Goal: Task Accomplishment & Management: Manage account settings

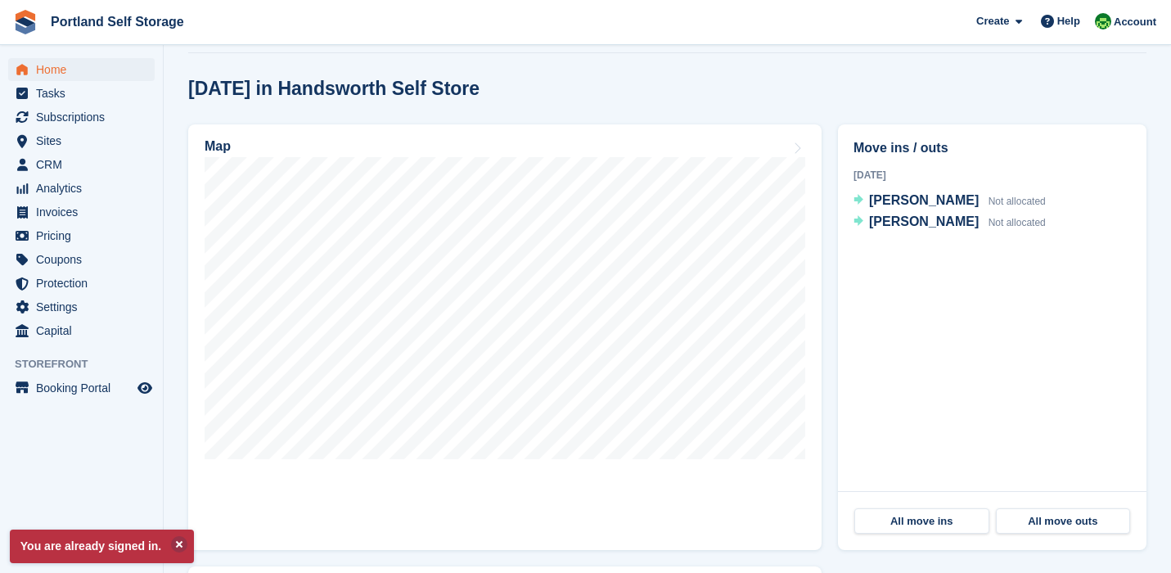
scroll to position [437, 0]
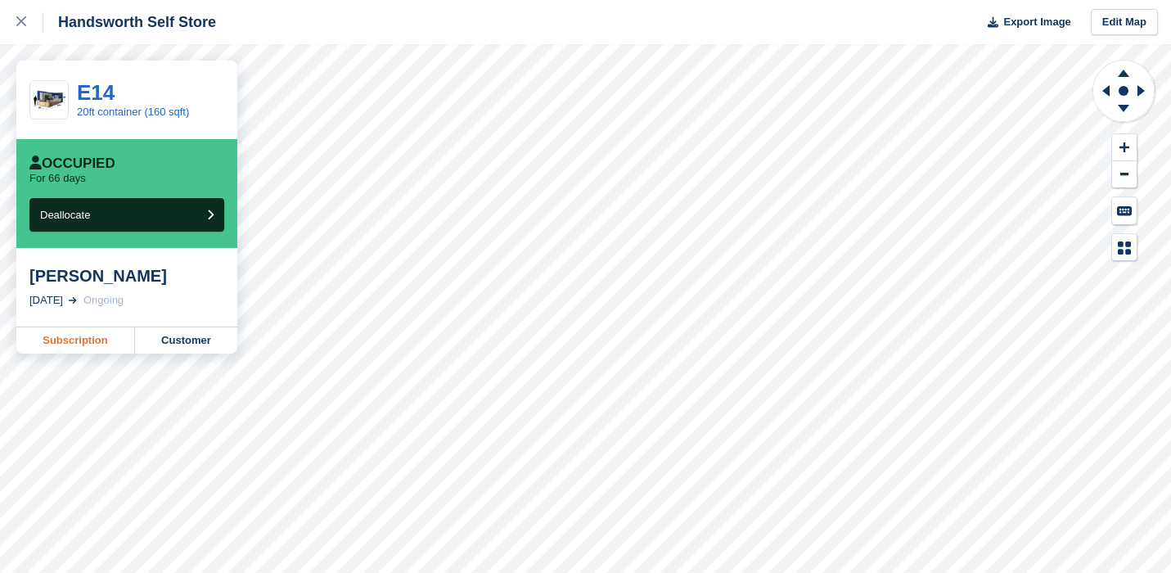
click at [65, 336] on link "Subscription" at bounding box center [75, 340] width 119 height 26
click at [19, 30] on div at bounding box center [29, 22] width 27 height 20
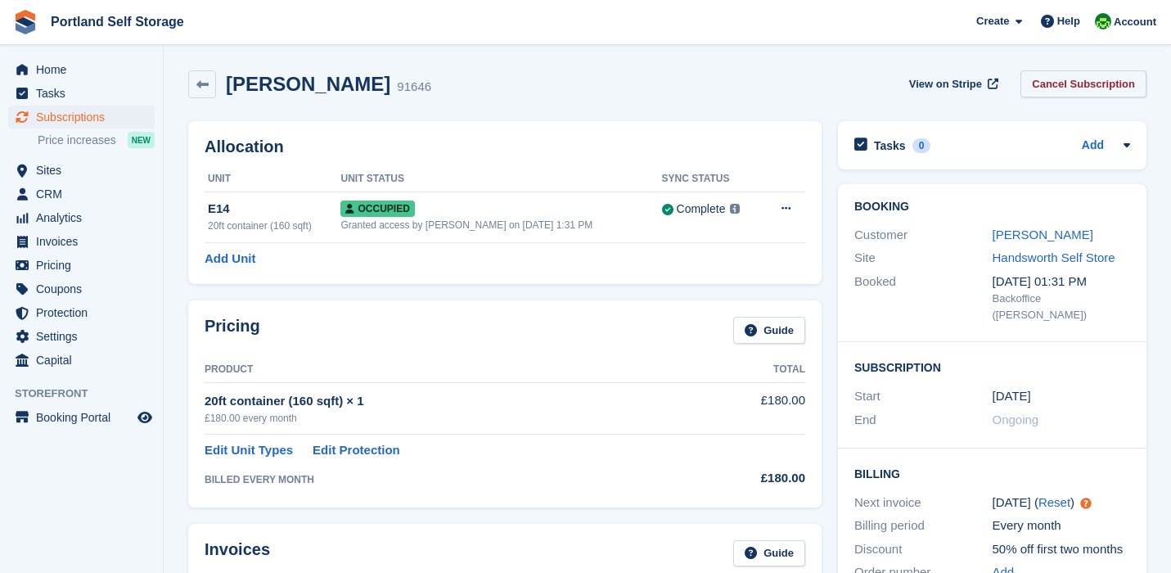
click at [1093, 92] on link "Cancel Subscription" at bounding box center [1084, 83] width 126 height 27
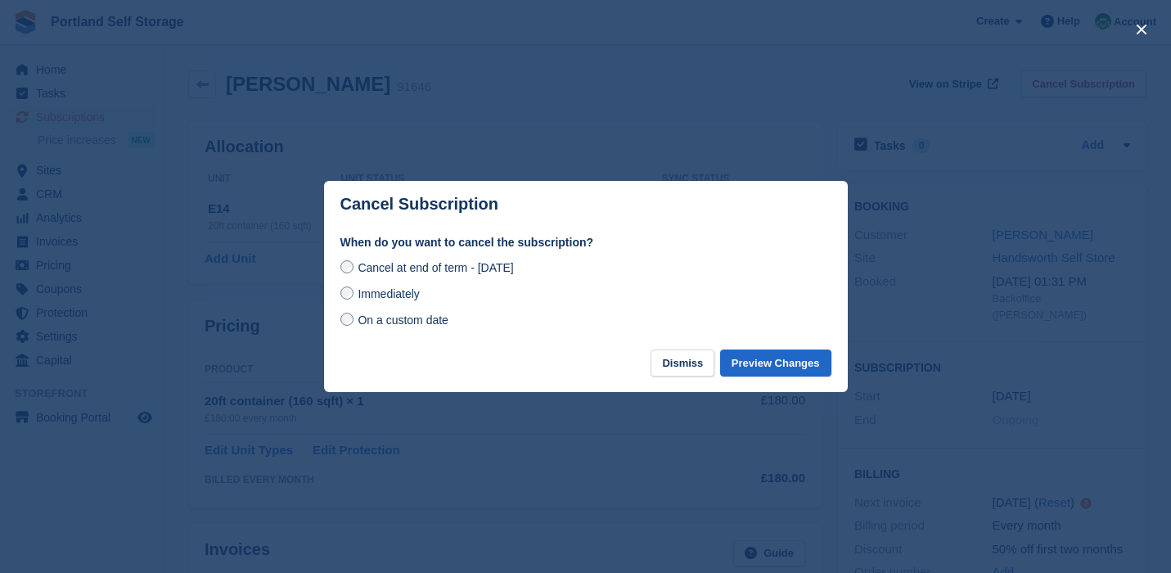
click at [407, 298] on span "Immediately" at bounding box center [388, 293] width 61 height 13
click at [766, 361] on button "Preview Changes" at bounding box center [775, 362] width 111 height 27
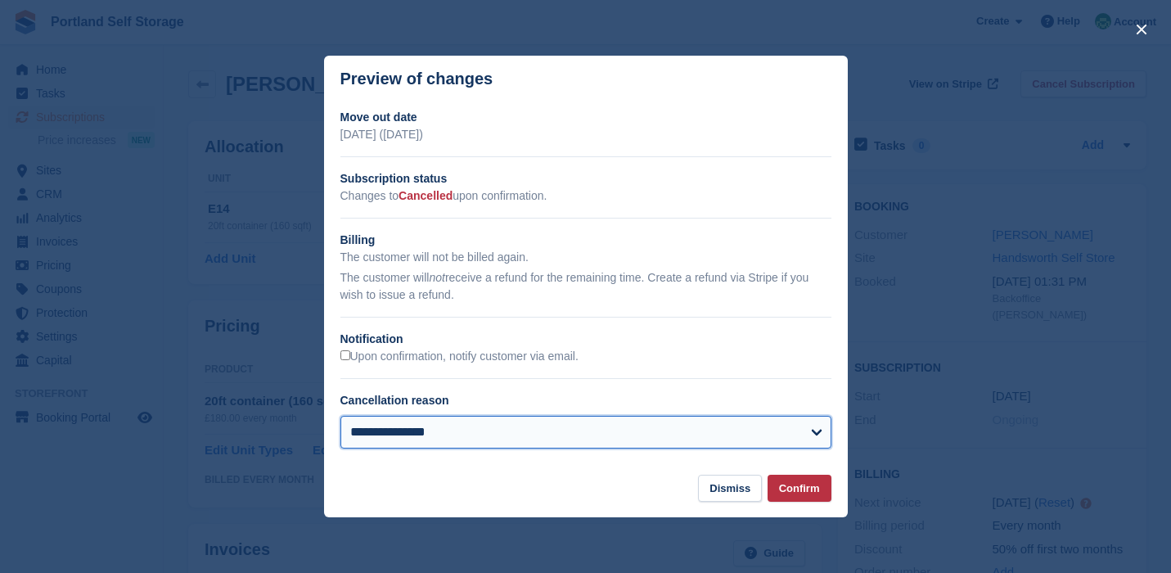
select select "**********"
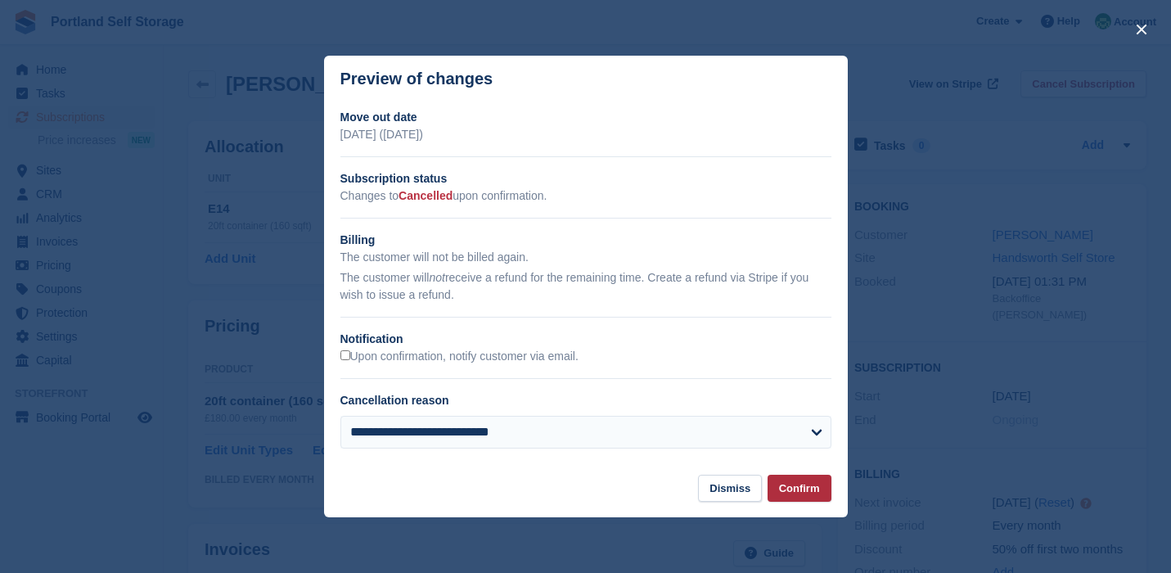
click at [796, 486] on button "Confirm" at bounding box center [800, 488] width 64 height 27
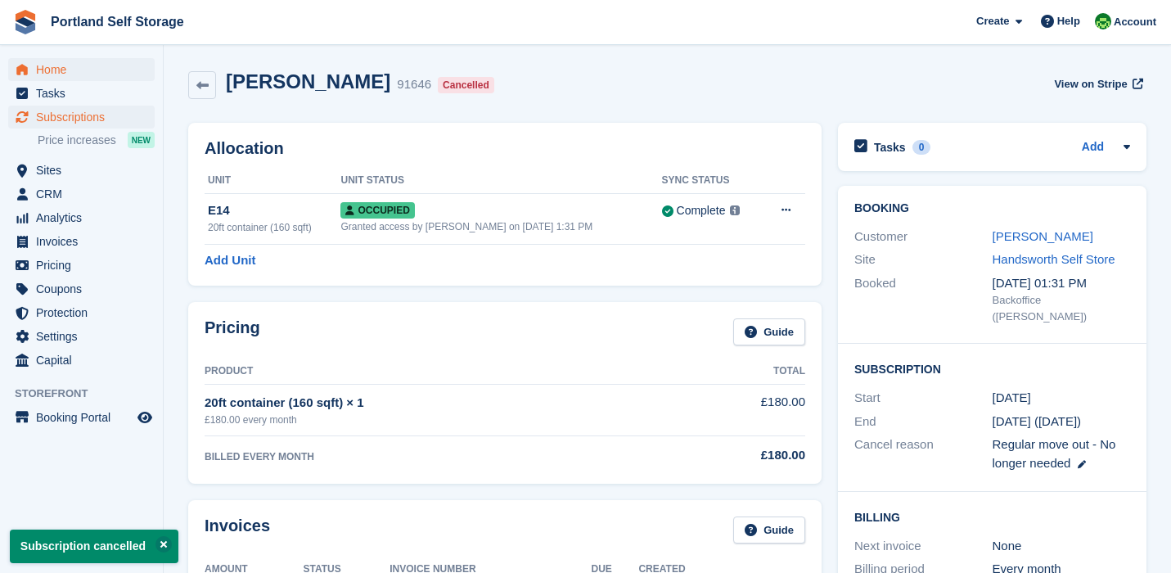
click at [85, 71] on span "Home" at bounding box center [85, 69] width 98 height 23
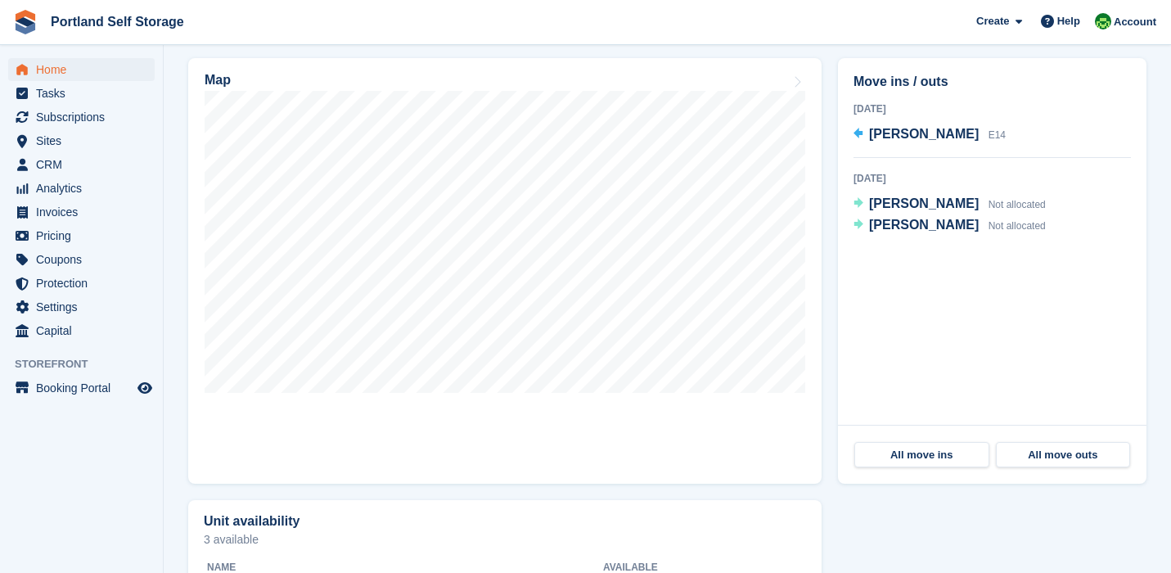
scroll to position [479, 0]
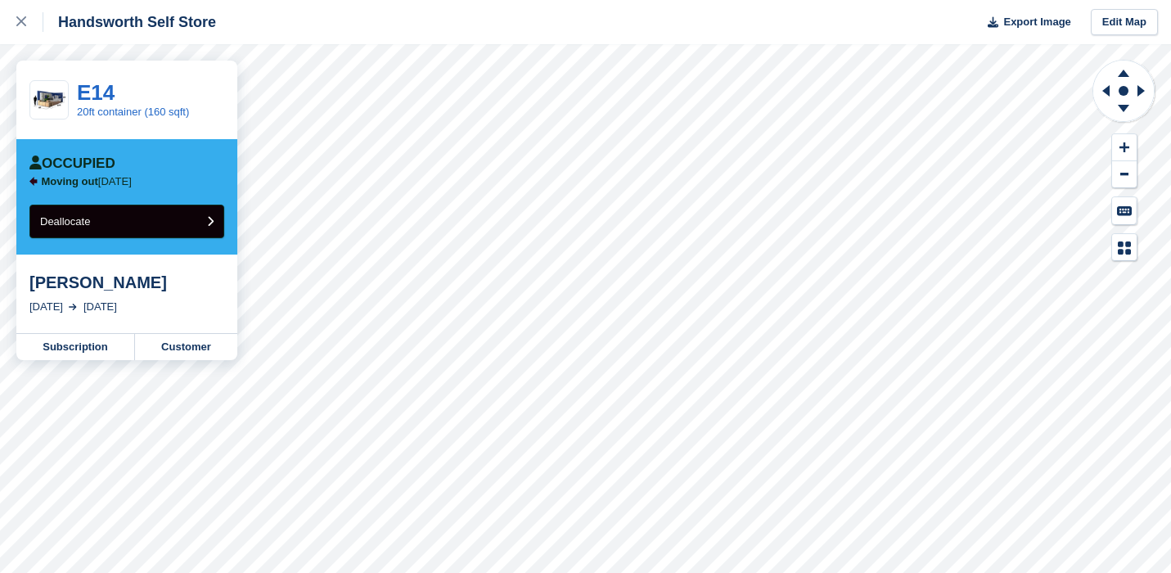
click at [113, 214] on button "Deallocate" at bounding box center [126, 222] width 195 height 34
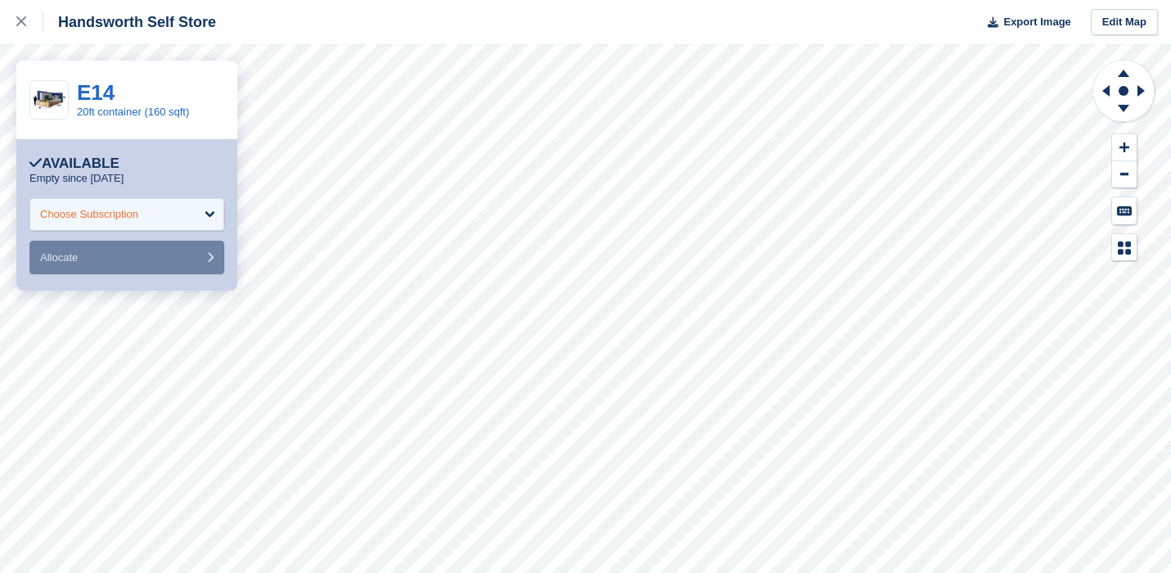
click at [148, 198] on div "Choose Subscription" at bounding box center [126, 214] width 195 height 33
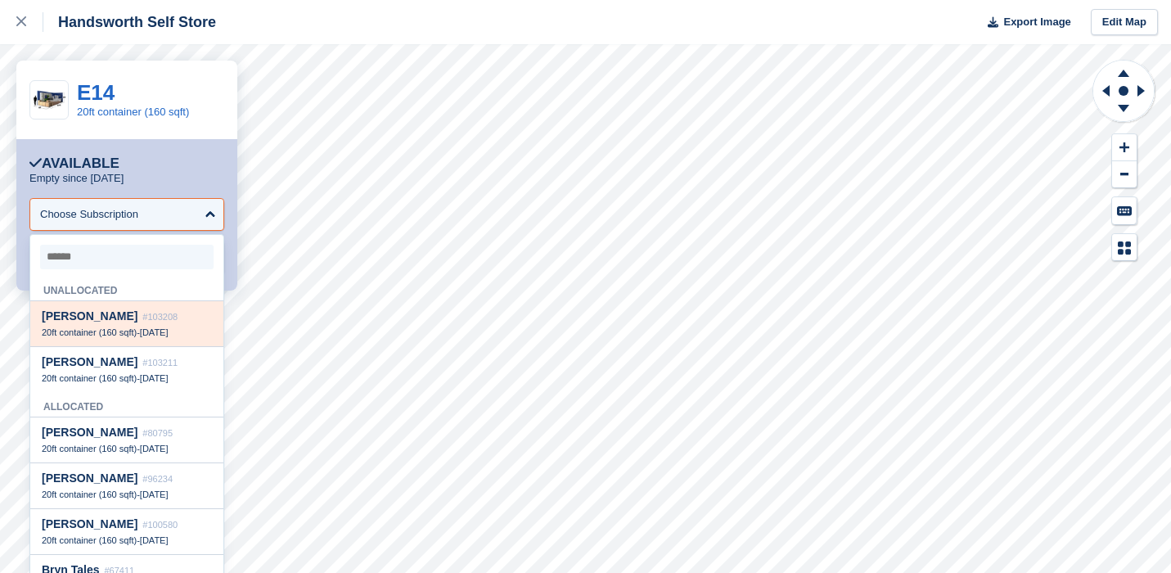
click at [153, 331] on div "20ft container (160 sqft) - 25 Aug" at bounding box center [127, 332] width 170 height 11
select select "******"
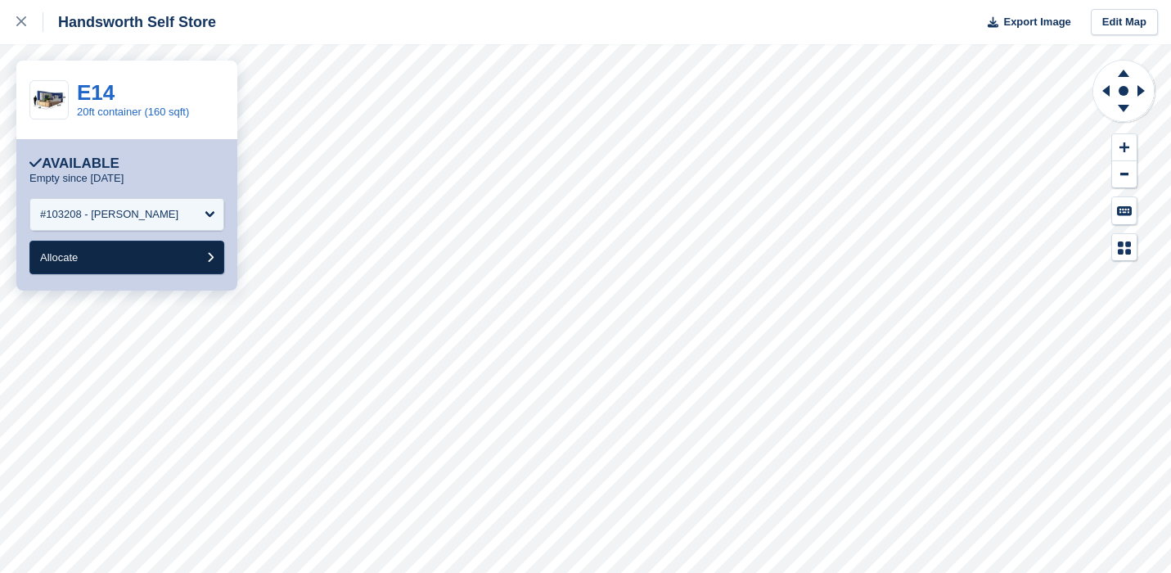
click at [143, 272] on button "Allocate" at bounding box center [126, 258] width 195 height 34
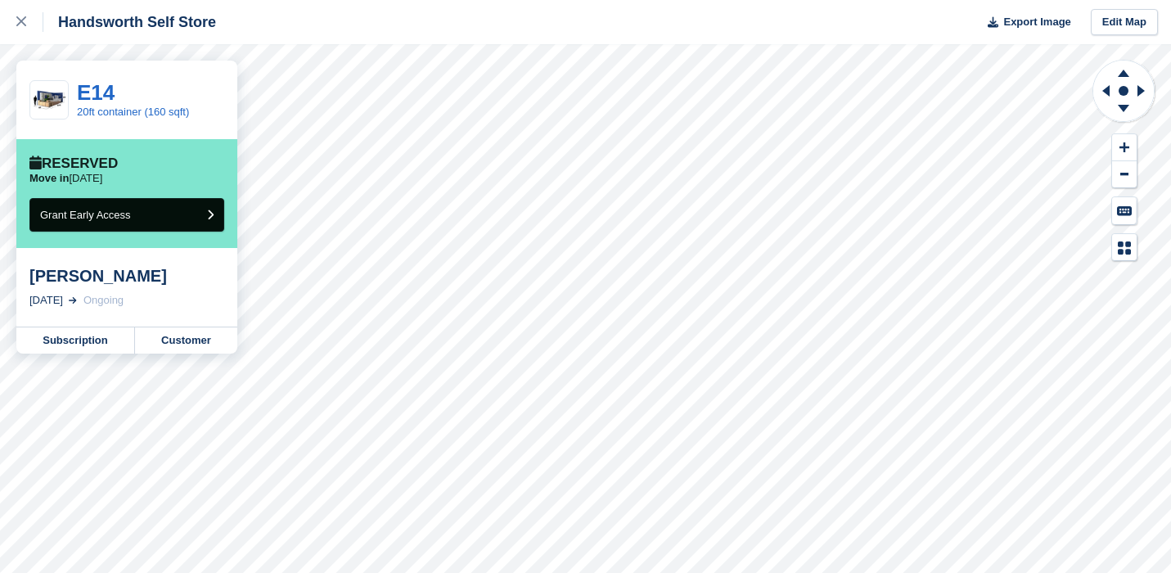
click at [149, 221] on button "Grant Early Access" at bounding box center [126, 215] width 195 height 34
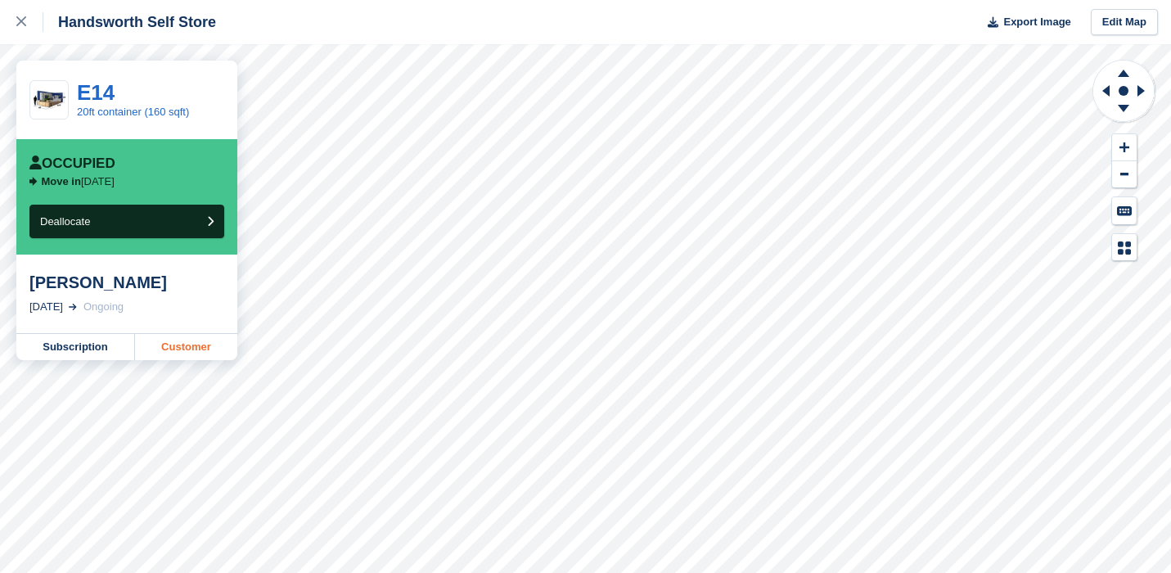
click at [190, 345] on link "Customer" at bounding box center [186, 347] width 102 height 26
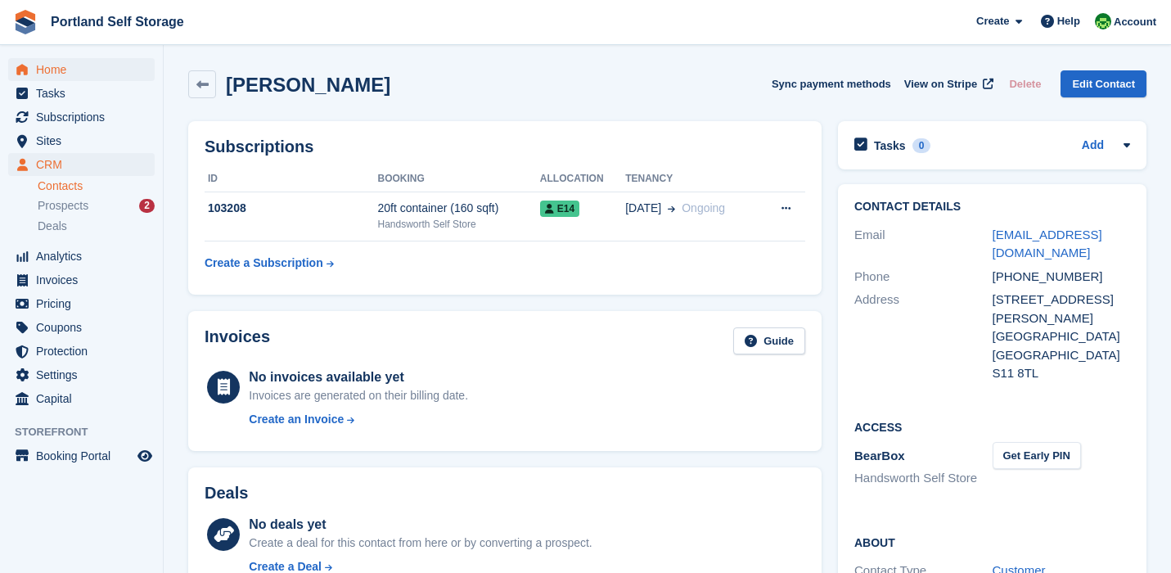
click at [74, 69] on span "Home" at bounding box center [85, 69] width 98 height 23
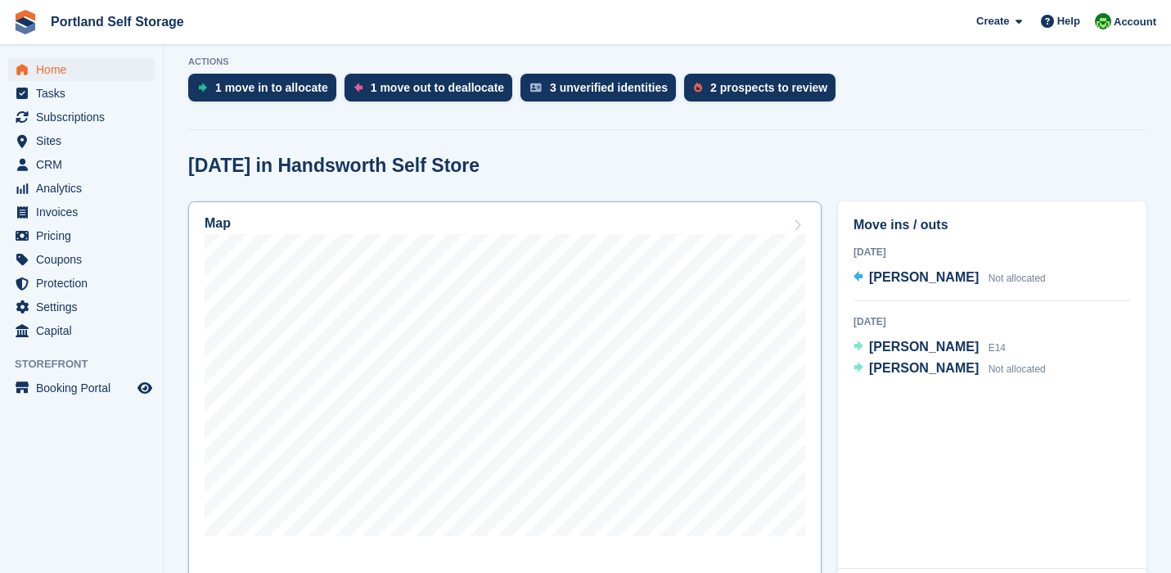
scroll to position [338, 0]
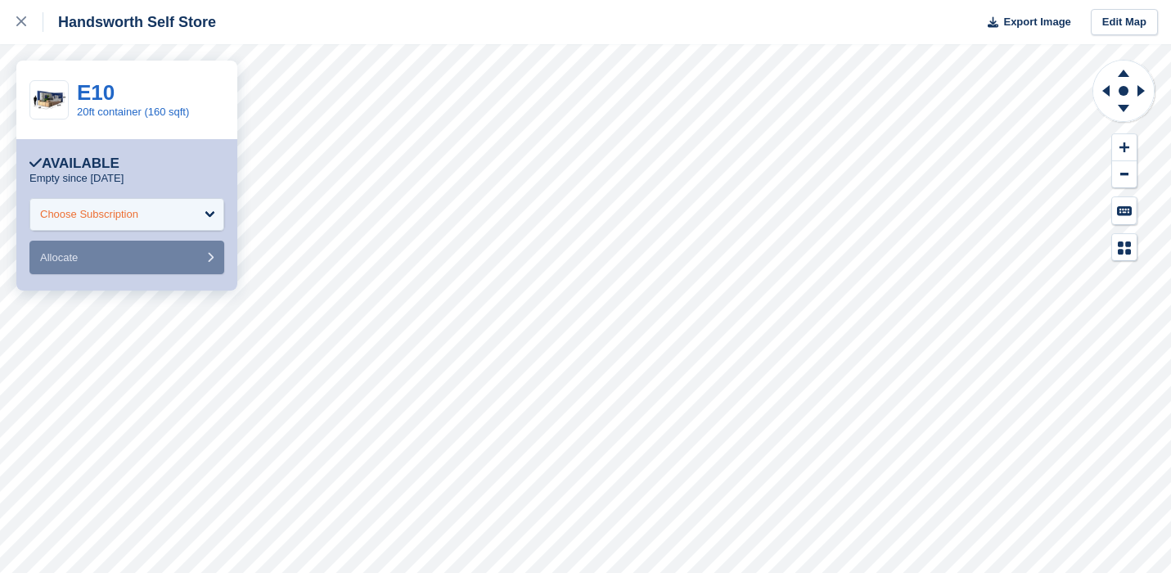
click at [190, 207] on div "Choose Subscription" at bounding box center [126, 214] width 195 height 33
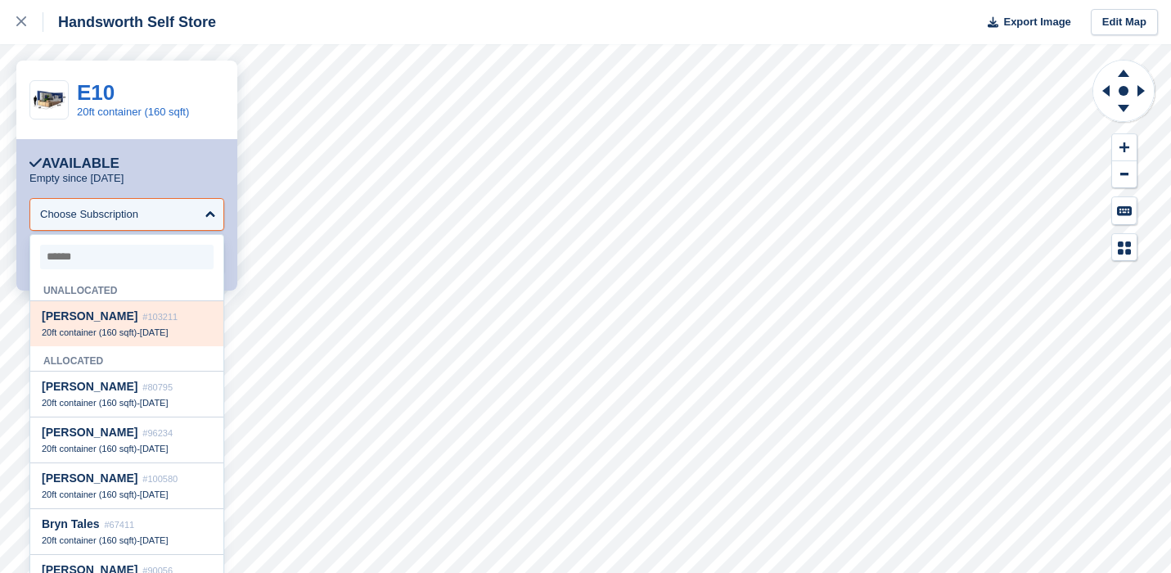
click at [178, 322] on div "Nathan Hill #103211 20ft container (160 sqft) - 25 Aug" at bounding box center [126, 323] width 193 height 45
select select "******"
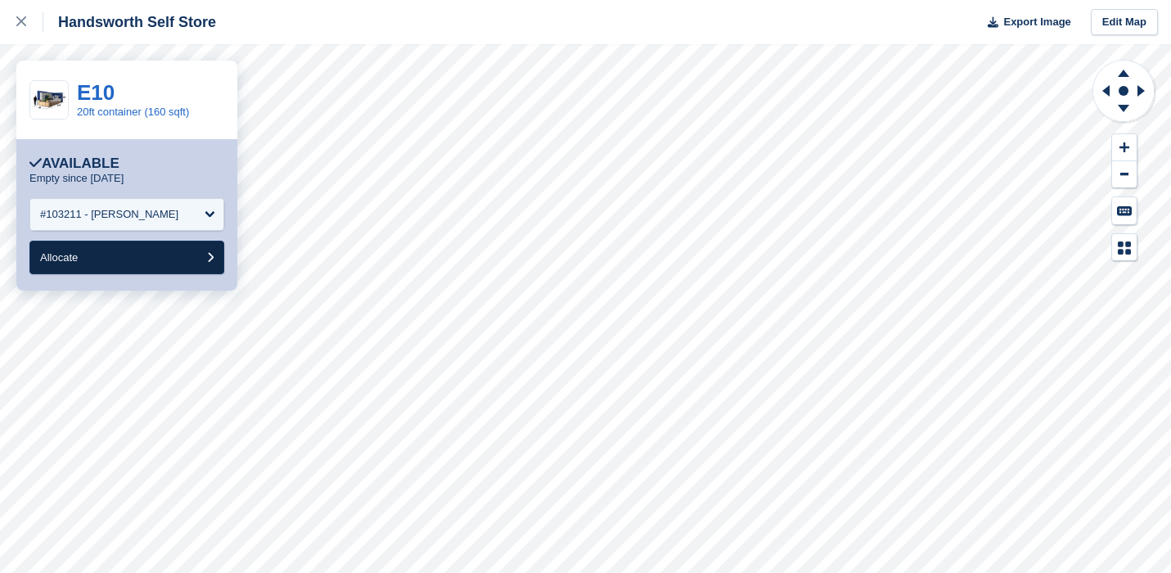
click at [170, 260] on button "Allocate" at bounding box center [126, 258] width 195 height 34
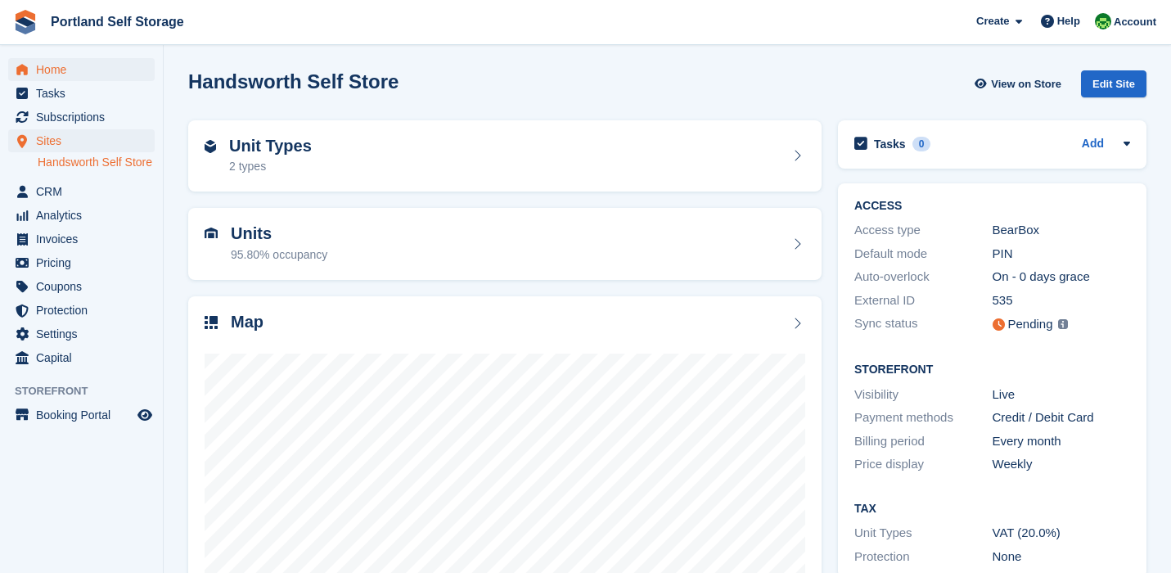
click at [65, 72] on span "Home" at bounding box center [85, 69] width 98 height 23
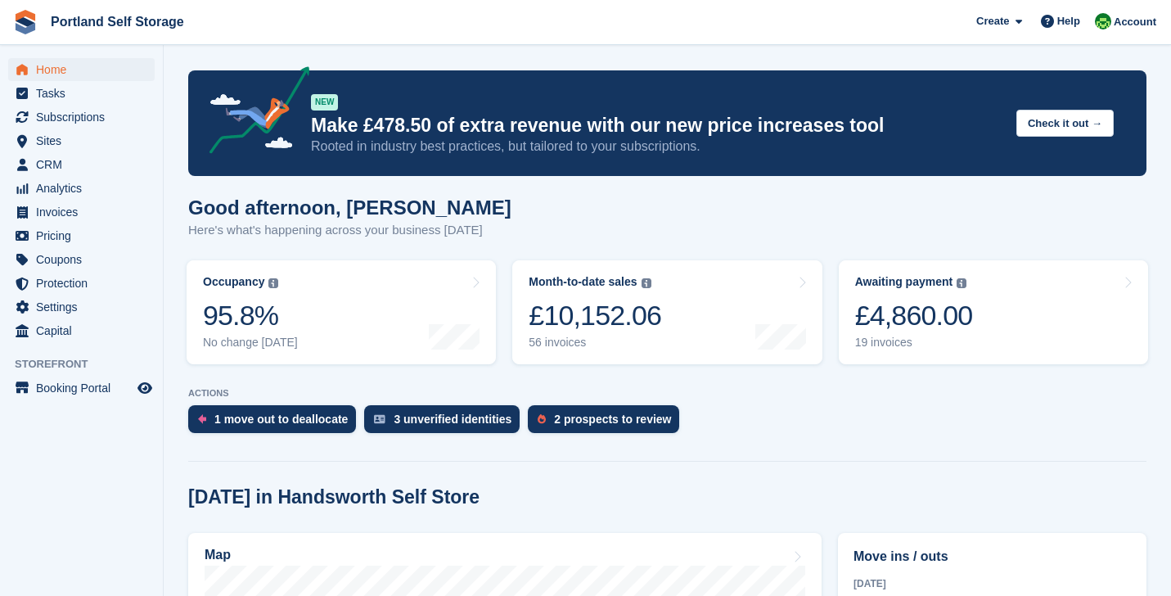
click at [174, 450] on section "NEW Make £478.50 of extra revenue with our new price increases tool Rooted in i…" at bounding box center [668, 598] width 1008 height 1196
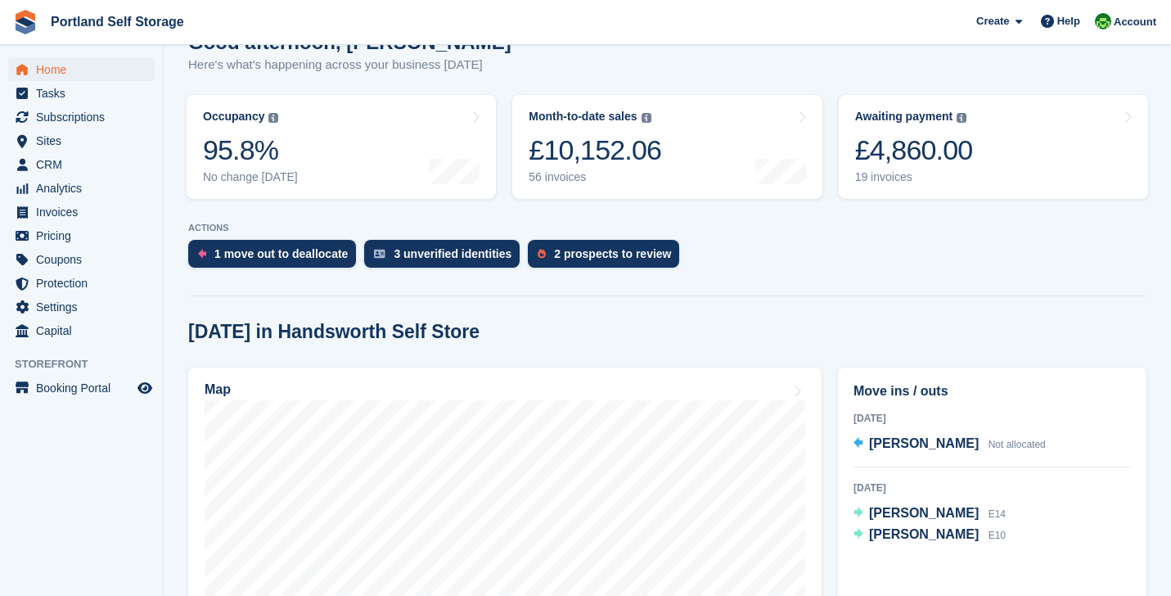
scroll to position [165, 0]
click at [584, 174] on div "56 invoices" at bounding box center [595, 178] width 133 height 14
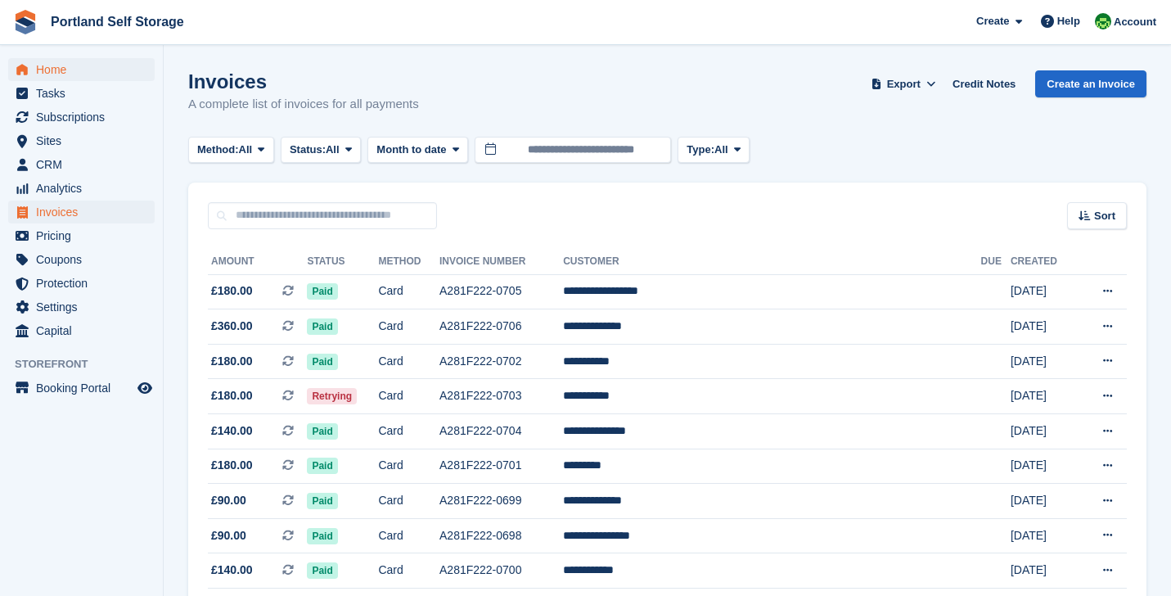
click at [79, 74] on span "Home" at bounding box center [85, 69] width 98 height 23
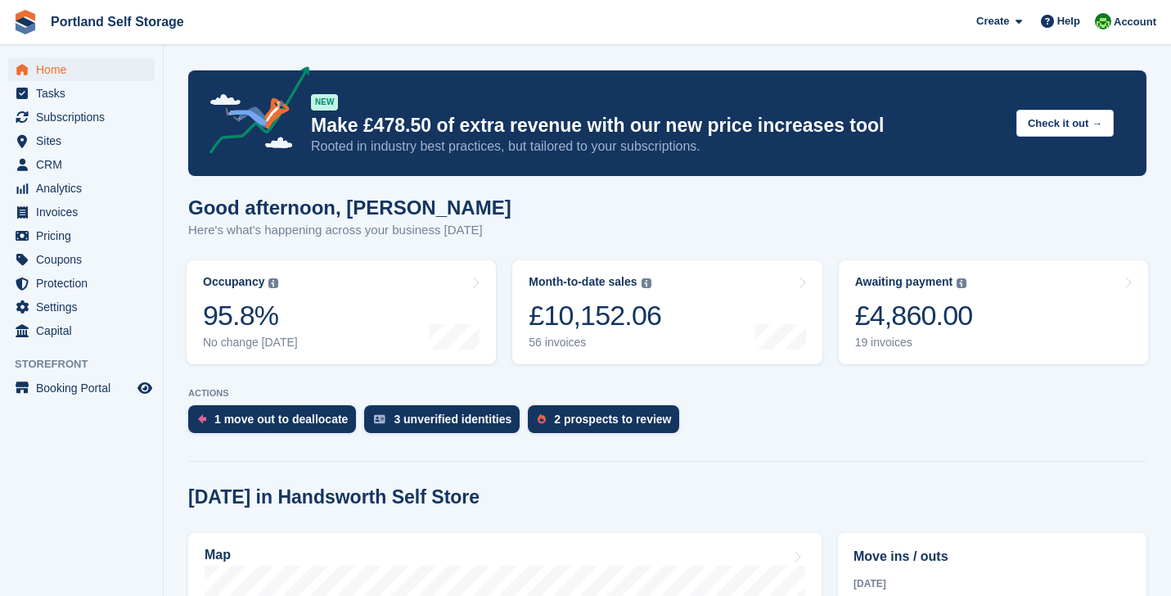
click at [640, 324] on div "£10,152.06" at bounding box center [595, 316] width 133 height 34
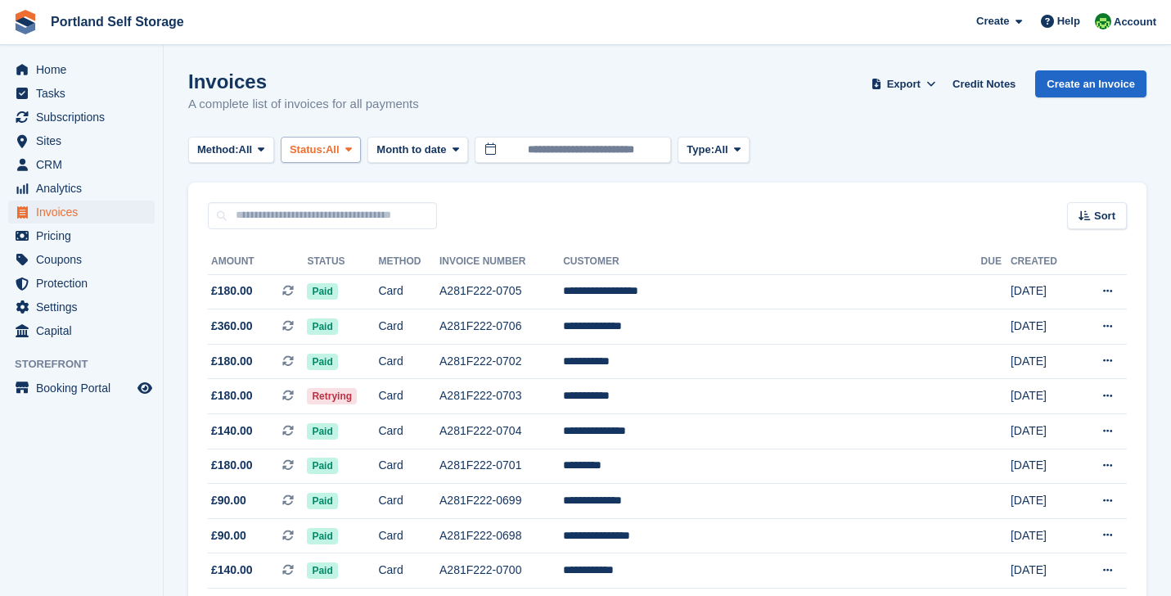
click at [326, 149] on span "Status:" at bounding box center [308, 150] width 36 height 16
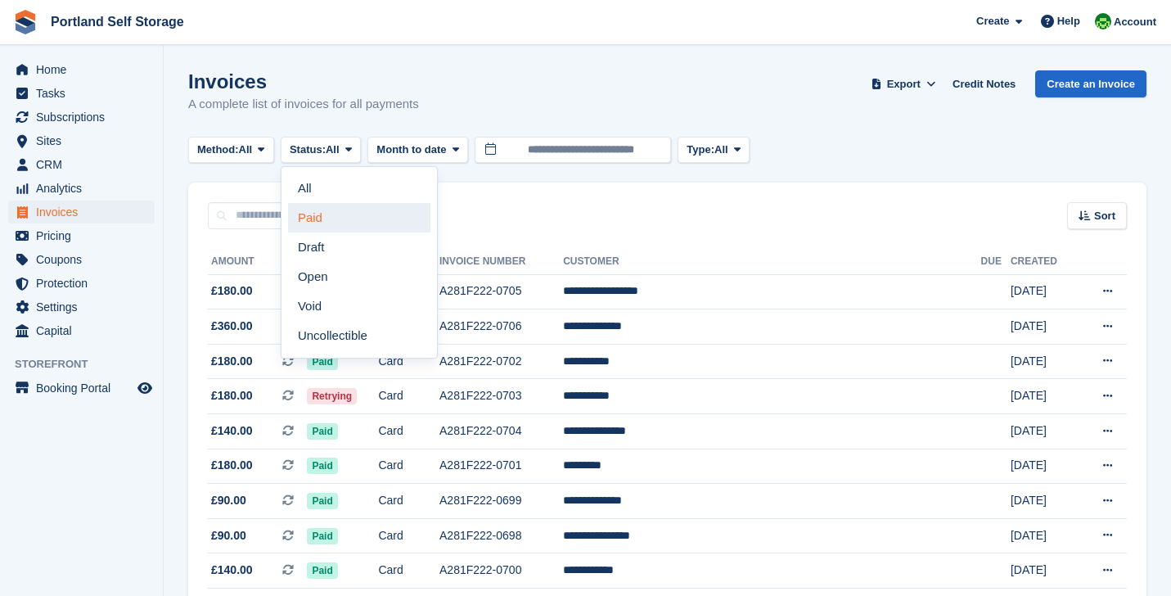
click at [343, 220] on link "Paid" at bounding box center [359, 217] width 142 height 29
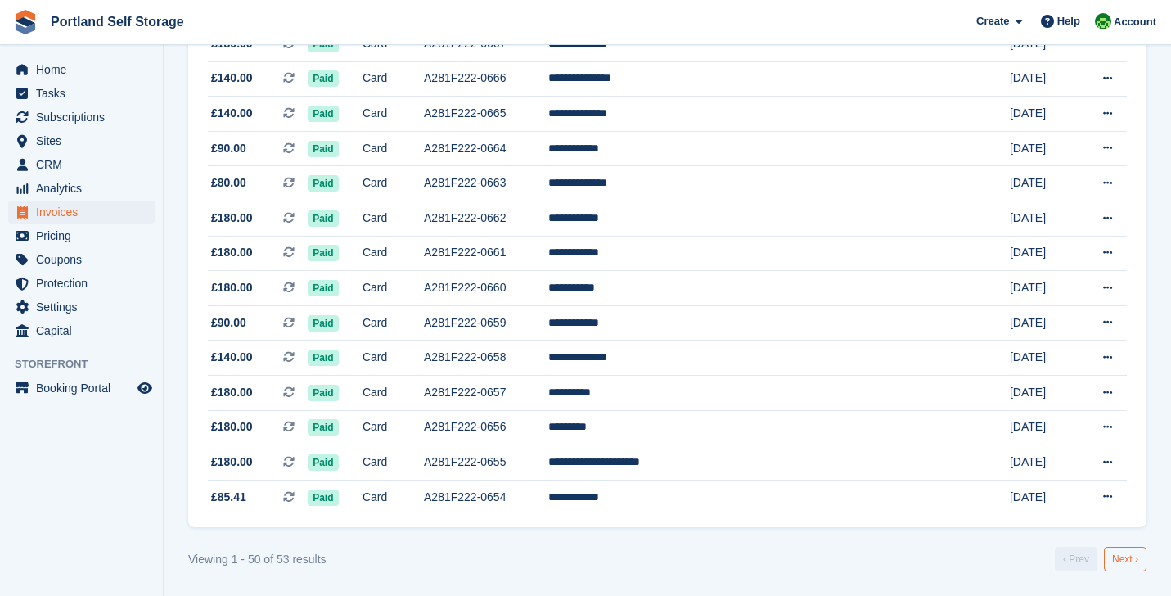
scroll to position [1544, 0]
click at [1121, 552] on link "Next ›" at bounding box center [1125, 559] width 43 height 25
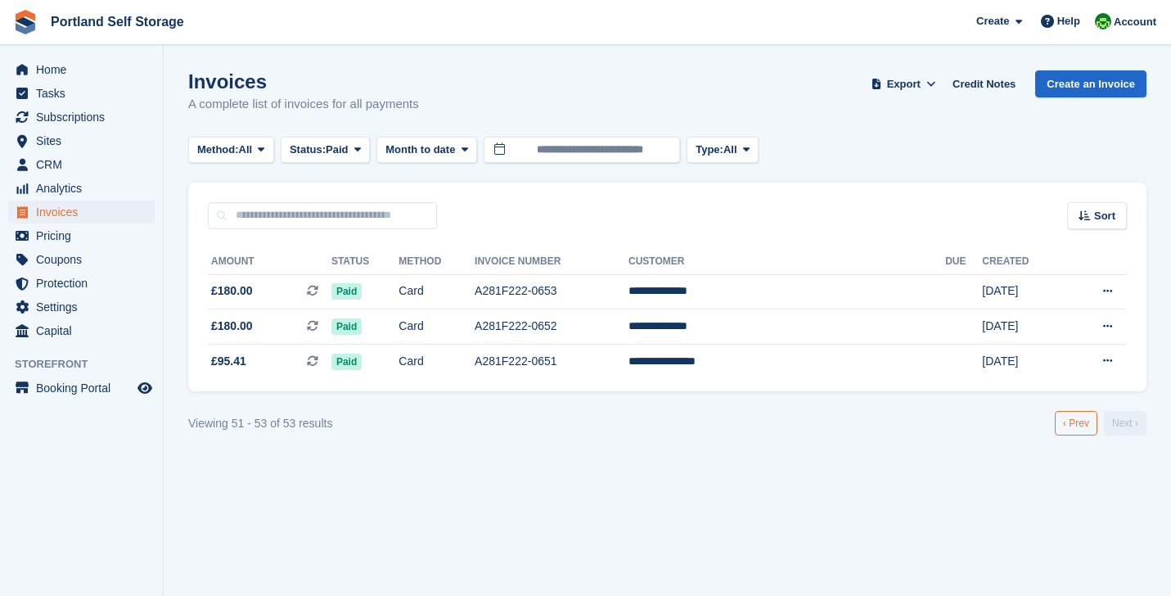
click at [1073, 424] on link "‹ Prev" at bounding box center [1076, 423] width 43 height 25
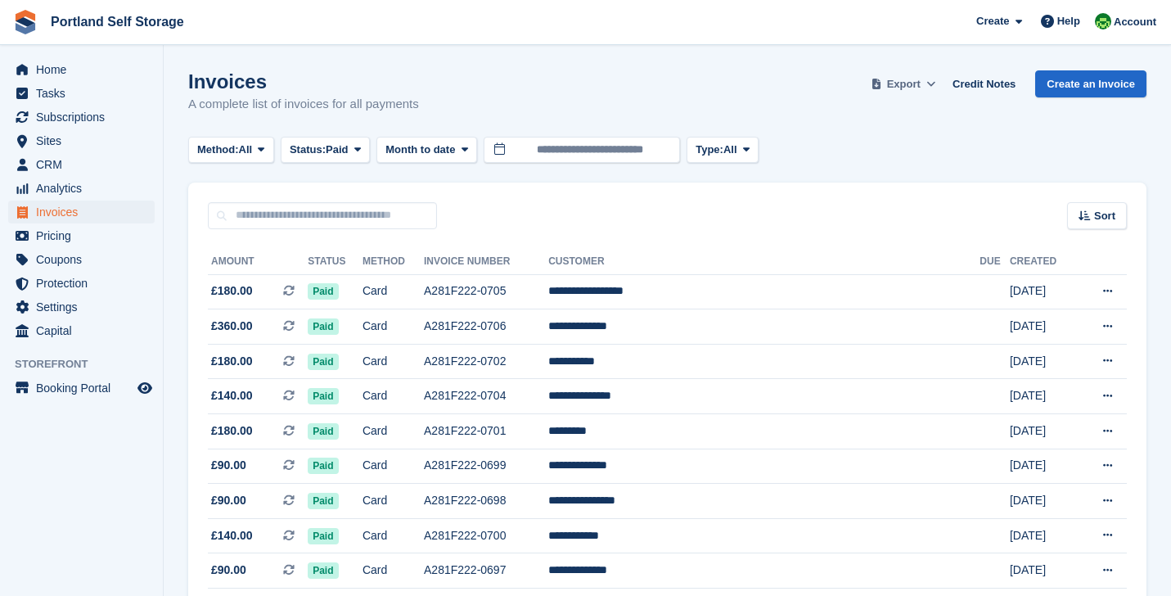
click at [930, 86] on icon at bounding box center [931, 84] width 9 height 11
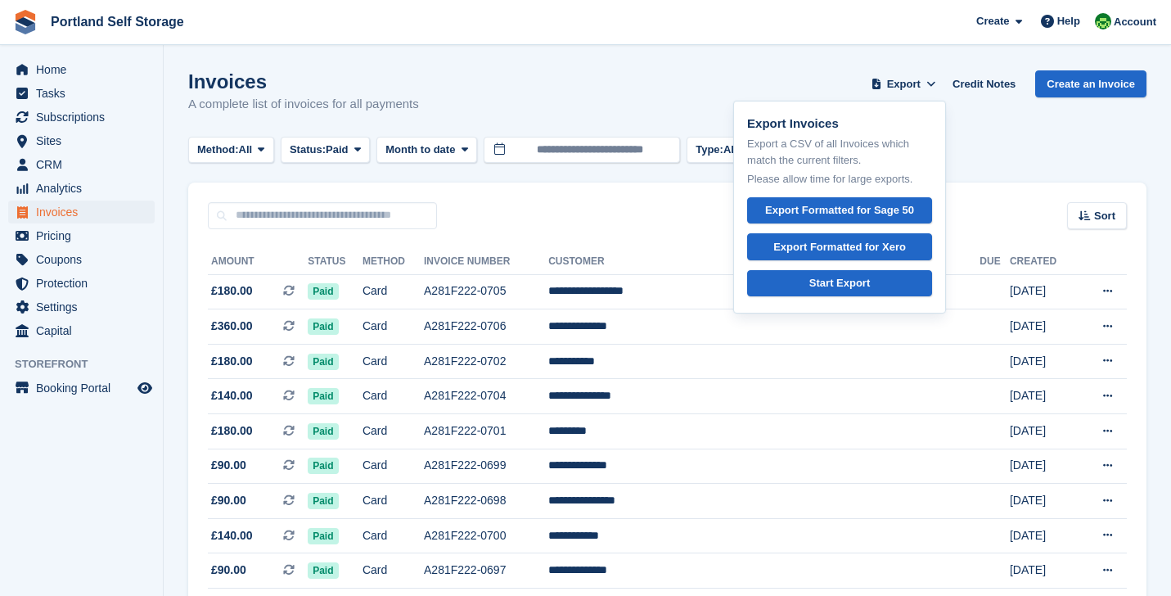
click at [988, 131] on div "Invoices A complete list of invoices for all payments Export Export Invoices Ex…" at bounding box center [667, 101] width 958 height 63
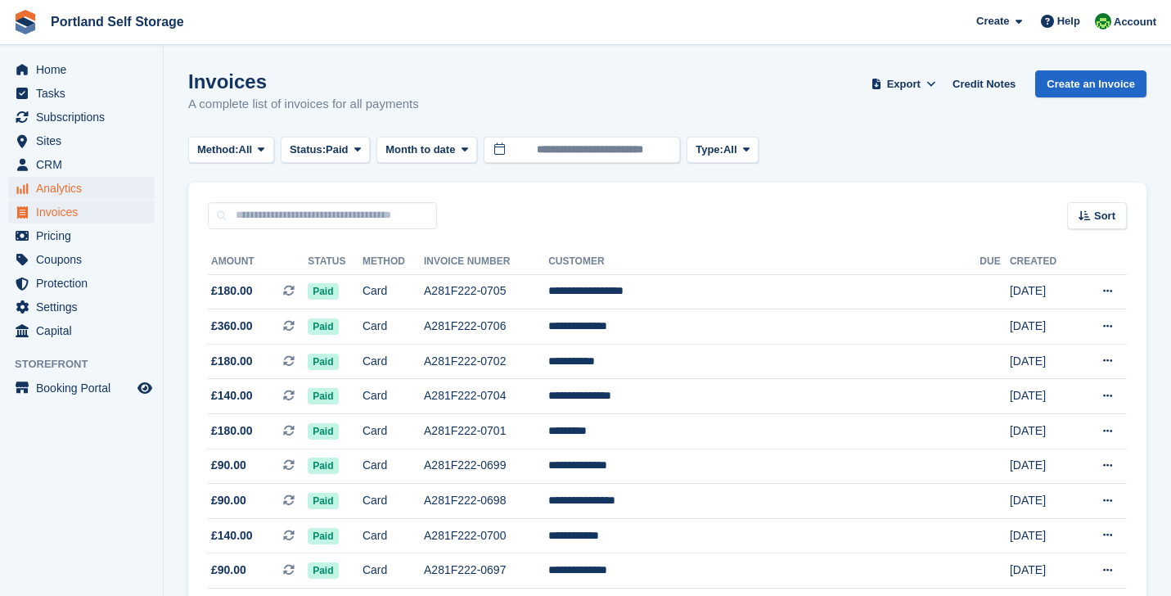
click at [91, 199] on span "Analytics" at bounding box center [85, 188] width 98 height 23
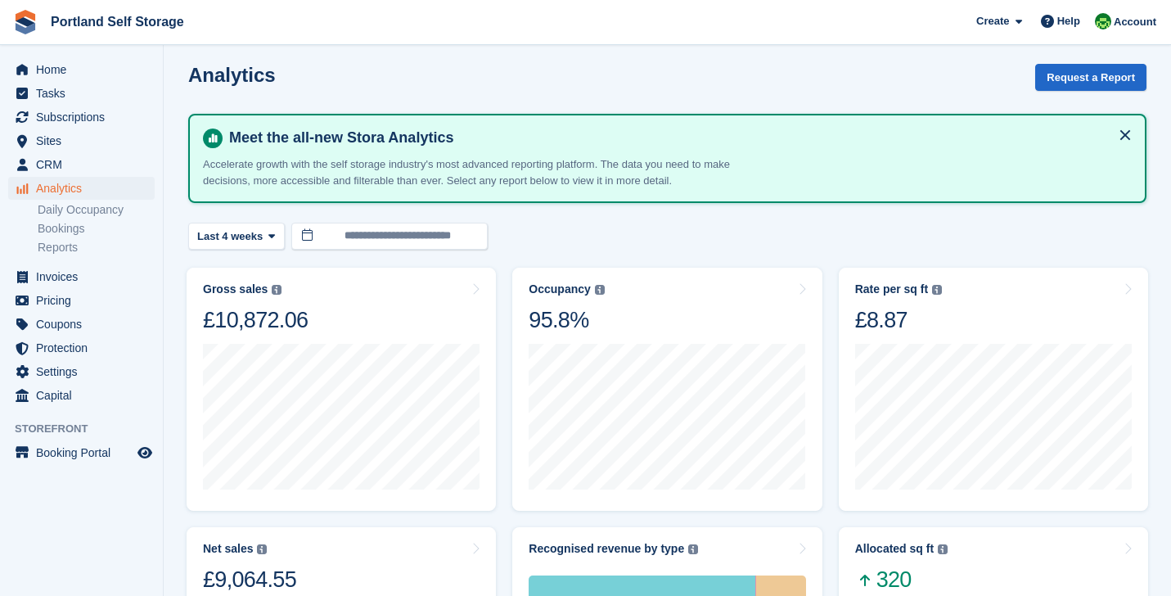
scroll to position [5, 0]
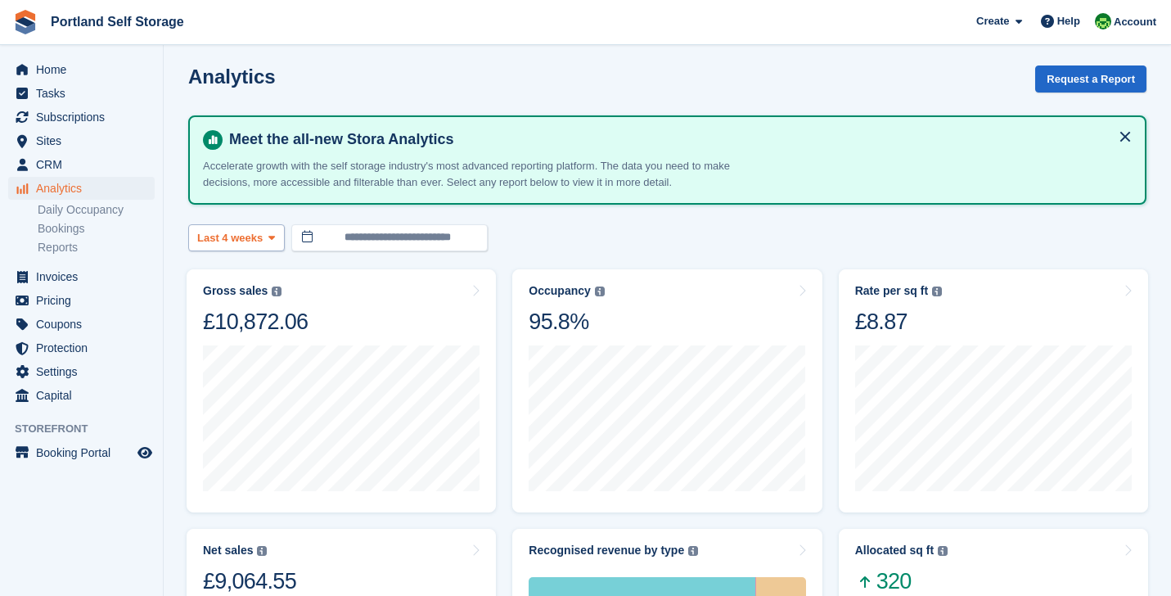
click at [277, 244] on button "Last 4 weeks" at bounding box center [236, 237] width 97 height 27
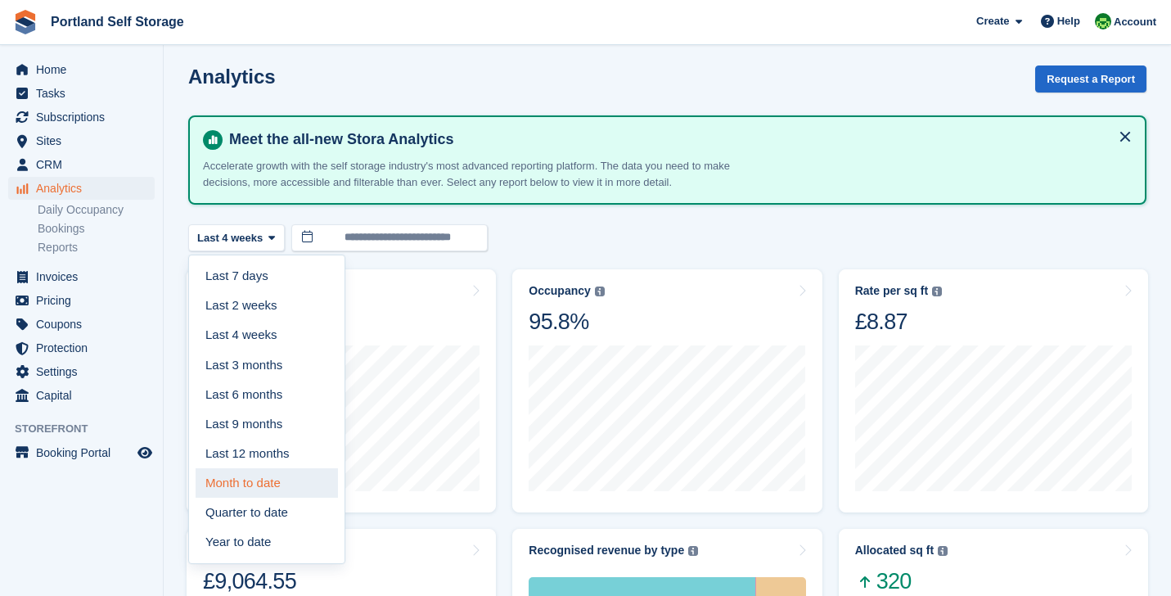
click at [261, 485] on link "Month to date" at bounding box center [267, 482] width 142 height 29
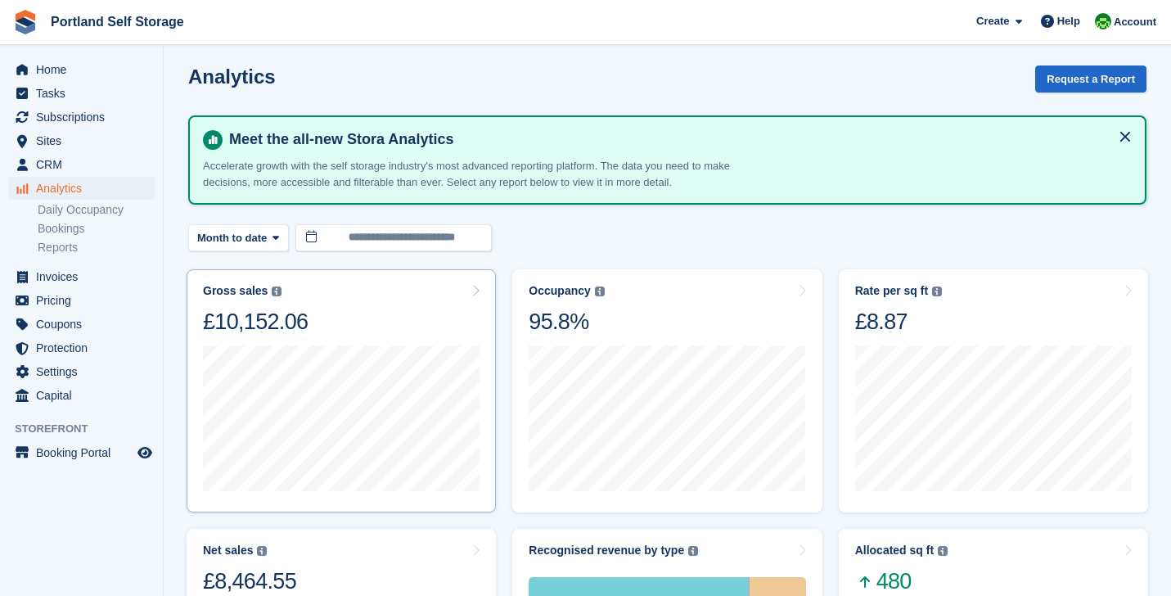
click at [472, 284] on icon at bounding box center [475, 290] width 8 height 13
